Goal: Task Accomplishment & Management: Manage account settings

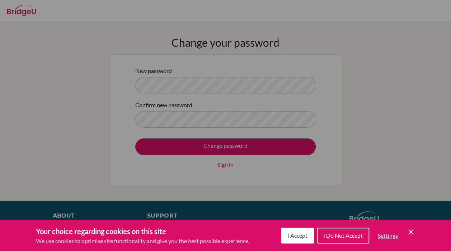
click at [232, 82] on div "Cookie Preferences" at bounding box center [225, 125] width 451 height 251
click at [211, 88] on div "Cookie Preferences" at bounding box center [225, 125] width 451 height 251
click at [190, 88] on div "Cookie Preferences" at bounding box center [225, 125] width 451 height 251
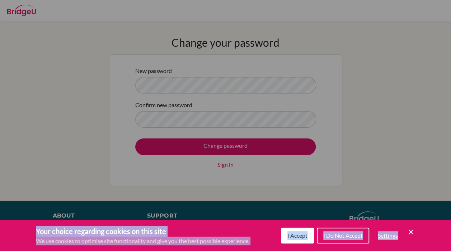
drag, startPoint x: 190, startPoint y: 88, endPoint x: 411, endPoint y: 231, distance: 263.2
click at [0, 0] on div "Your choice regarding cookies on this site We use cookies to optimise site func…" at bounding box center [0, 0] width 0 height 0
click at [411, 231] on icon "Save and close" at bounding box center [411, 231] width 5 height 5
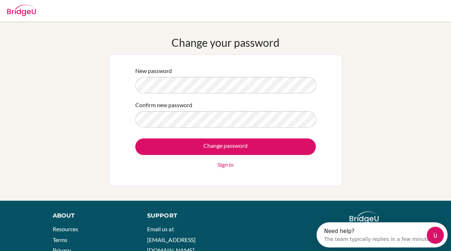
click at [145, 87] on form "New password Confirm new password Change password Sign in" at bounding box center [225, 117] width 181 height 102
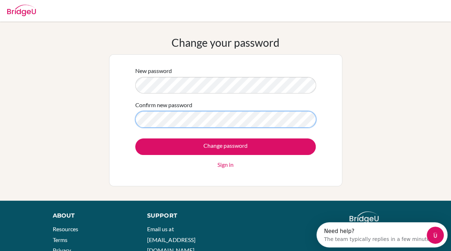
click at [151, 119] on form "New password Confirm new password Change password Sign in" at bounding box center [225, 117] width 181 height 102
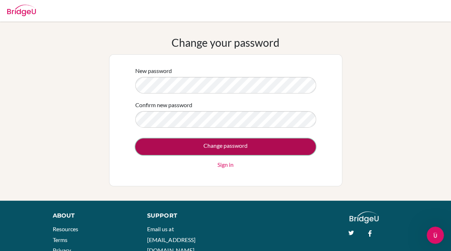
click at [173, 142] on input "Change password" at bounding box center [225, 146] width 181 height 17
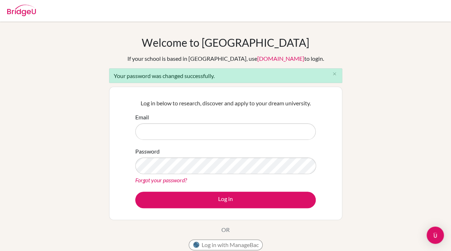
drag, startPoint x: 0, startPoint y: 0, endPoint x: 189, endPoint y: 129, distance: 228.9
click at [189, 129] on input "Email" at bounding box center [225, 131] width 181 height 17
type input "ekuri.t2027@asbsk.ac.th"
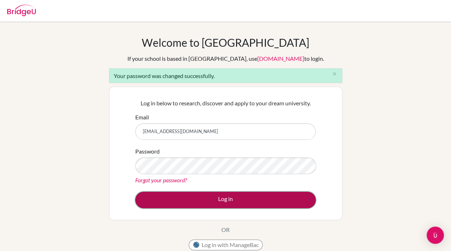
click at [268, 193] on button "Log in" at bounding box center [225, 199] width 181 height 17
